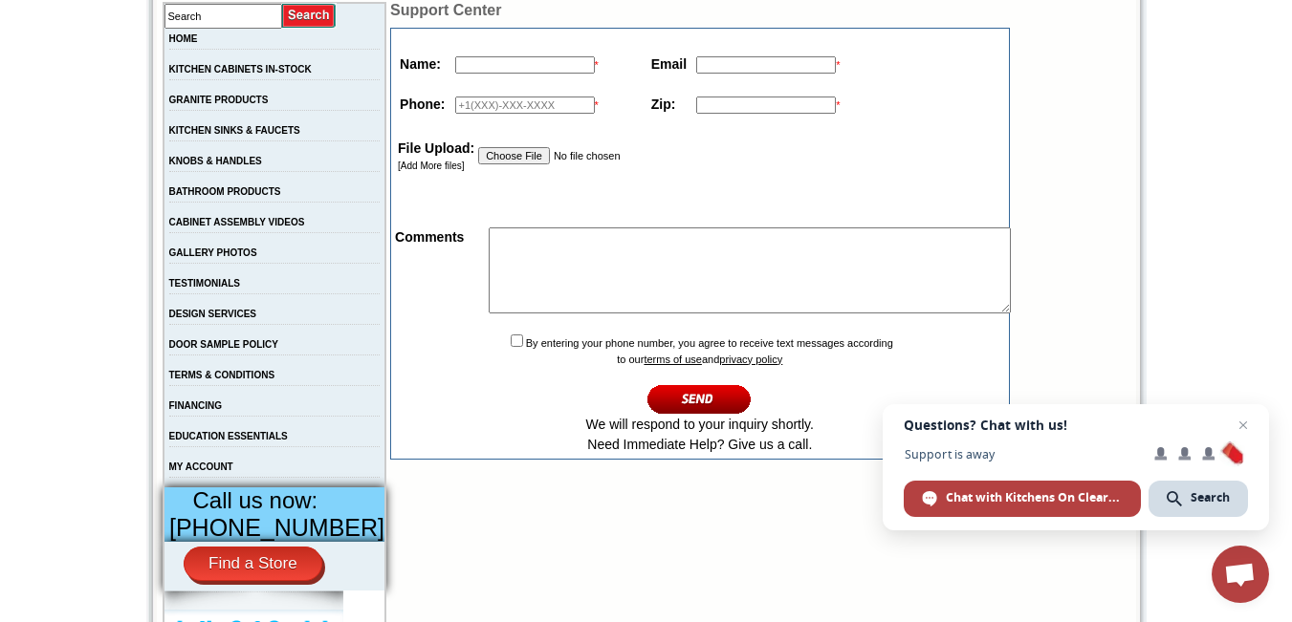
scroll to position [287, 0]
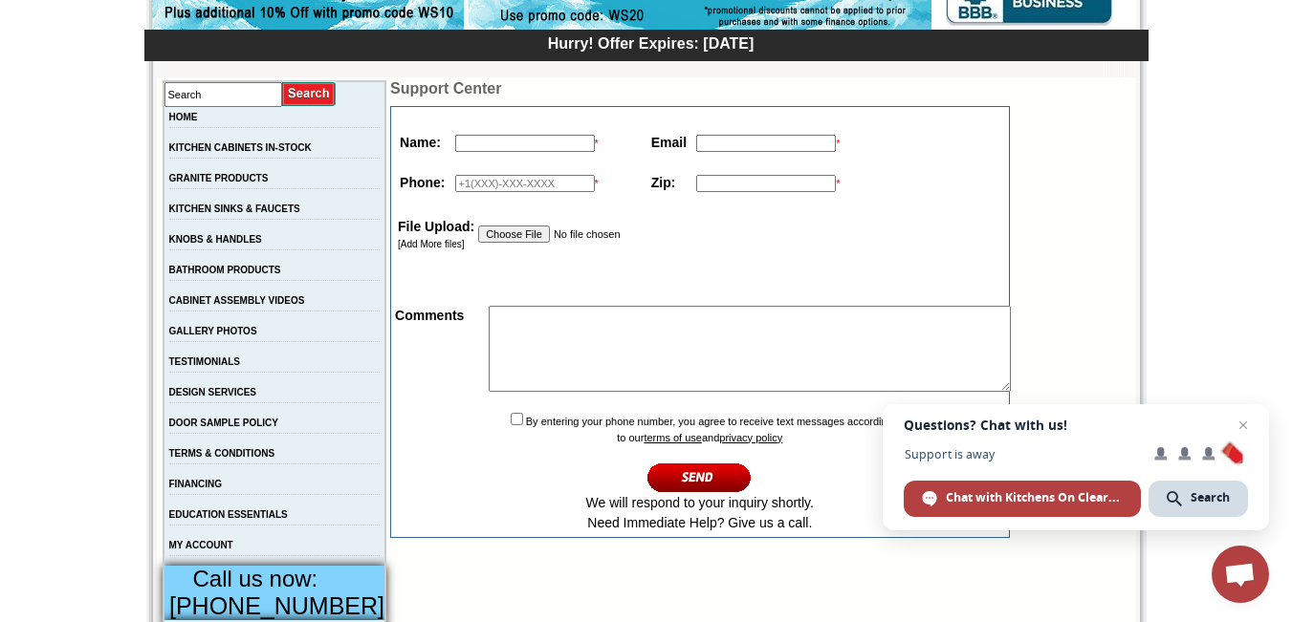
drag, startPoint x: 536, startPoint y: 146, endPoint x: 539, endPoint y: 159, distance: 12.8
click at [539, 159] on tbody "Name: * Email * Phone: * Zip: *" at bounding box center [619, 168] width 449 height 80
type input "[PERSON_NAME]"
type input "[PERSON_NAME][EMAIL_ADDRESS][DOMAIN_NAME]"
type input "19497557782"
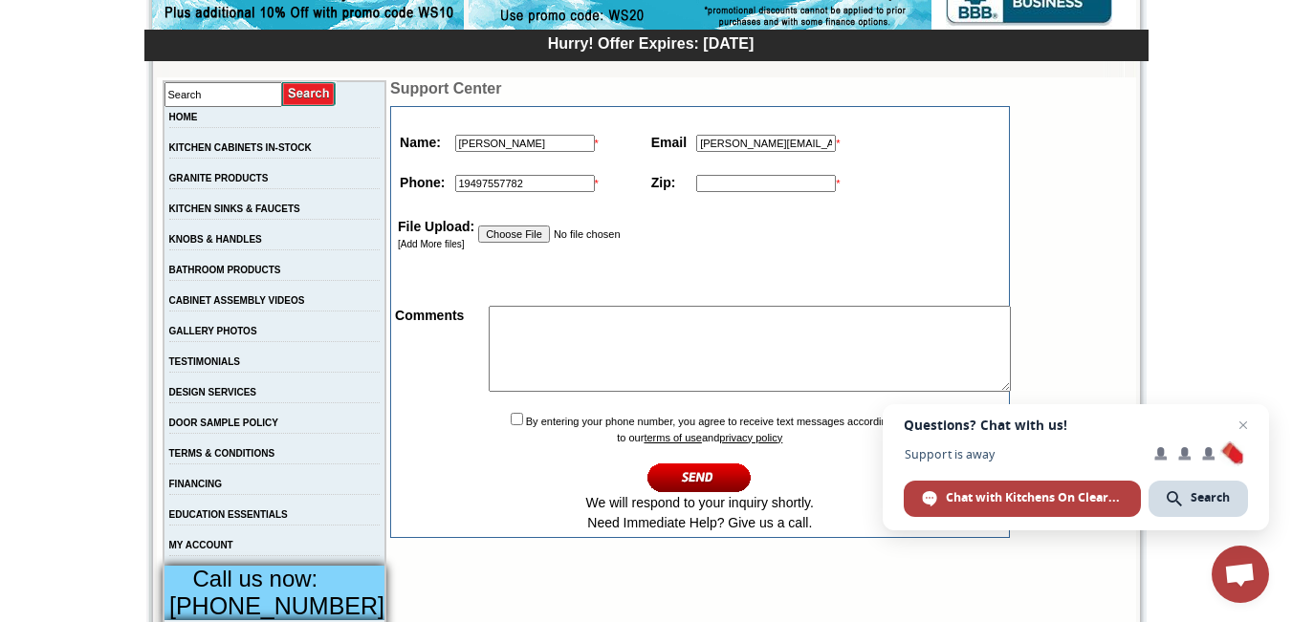
type input "29464"
click at [568, 340] on textarea at bounding box center [750, 349] width 522 height 86
paste textarea "KitchensOnClearance, Leads for KitchensOnClearance are being missed on [PHONE_N…"
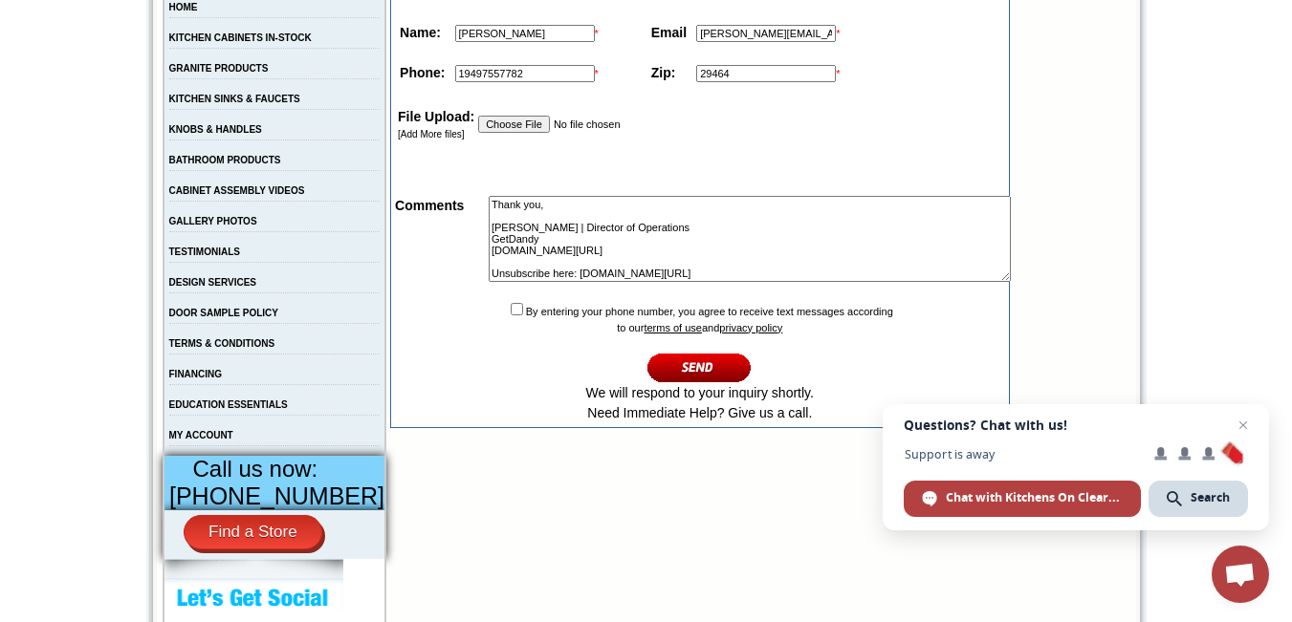
scroll to position [478, 0]
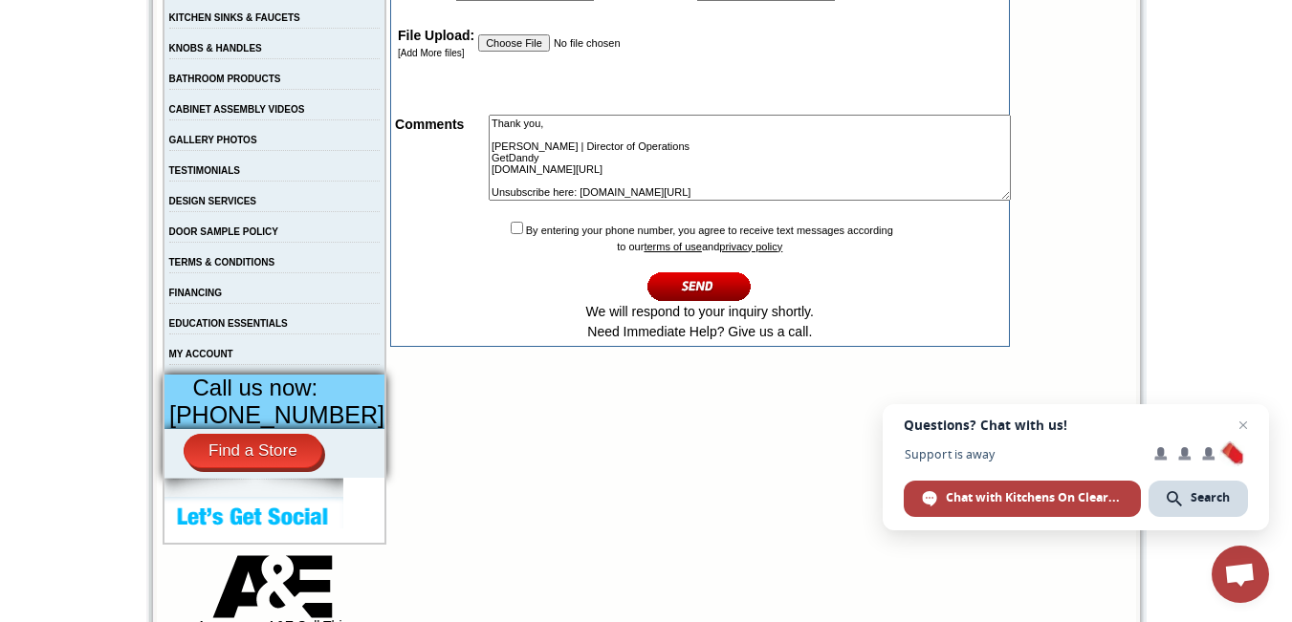
type textarea "KitchensOnClearance, Leads for KitchensOnClearance are being missed on [PHONE_N…"
click at [511, 234] on input "checkbox" at bounding box center [517, 228] width 12 height 12
checkbox input "true"
click at [684, 292] on input "image" at bounding box center [699, 287] width 104 height 32
type textarea "KitchensOnClearance, Leads for KitchensOnClearance are being missed on [PHONE_N…"
